Goal: Obtain resource: Download file/media

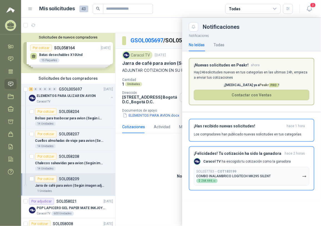
click at [161, 172] on div at bounding box center [171, 122] width 300 height 209
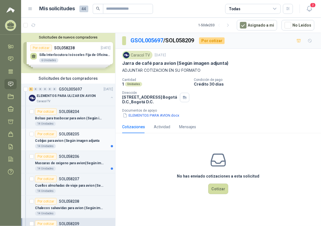
click at [85, 140] on p "Cobijas para avion (Según imagen adjunta" at bounding box center [67, 140] width 64 height 5
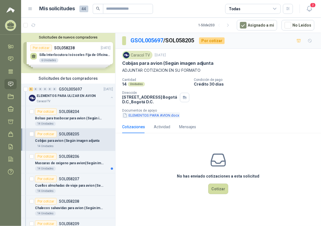
click at [158, 114] on button "ELEMENTOS PARA AVION.docx" at bounding box center [151, 116] width 58 height 6
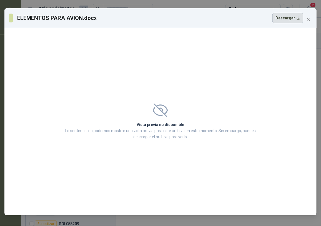
click at [292, 19] on button "Descargar" at bounding box center [287, 18] width 31 height 11
